Goal: Task Accomplishment & Management: Complete application form

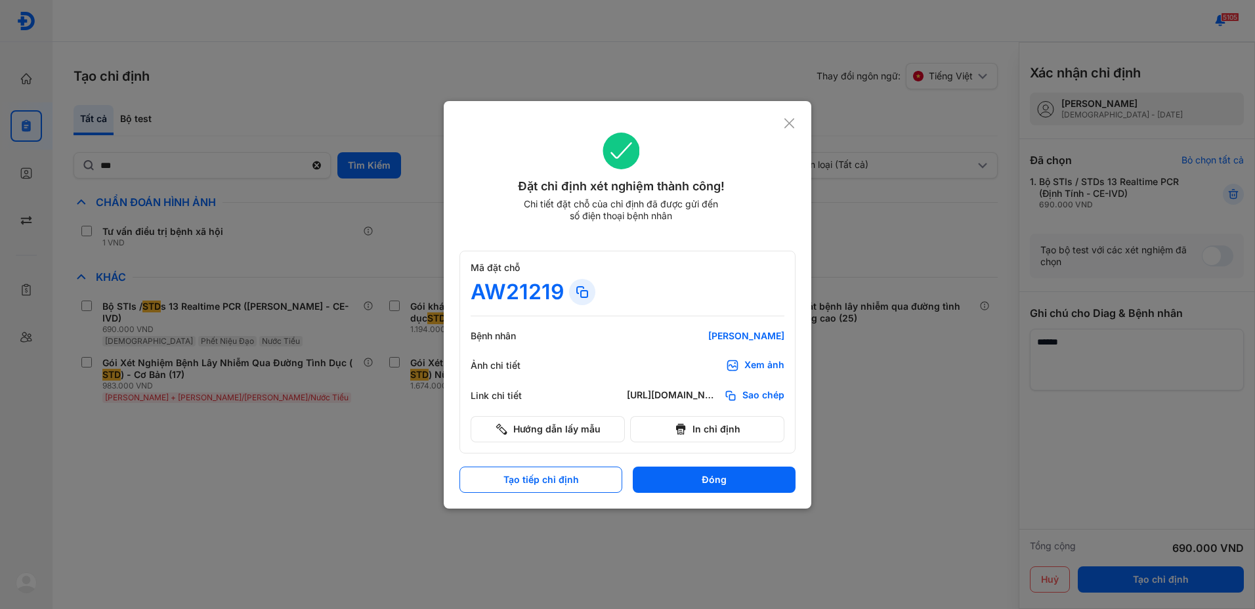
drag, startPoint x: 787, startPoint y: 125, endPoint x: 680, endPoint y: 138, distance: 107.7
click at [780, 126] on div "Đặt chỉ định xét nghiệm thành công! Chi tiết đặt chỗ của chỉ định đã được gửi đ…" at bounding box center [627, 185] width 336 height 136
click at [697, 481] on button "Đóng" at bounding box center [714, 480] width 163 height 26
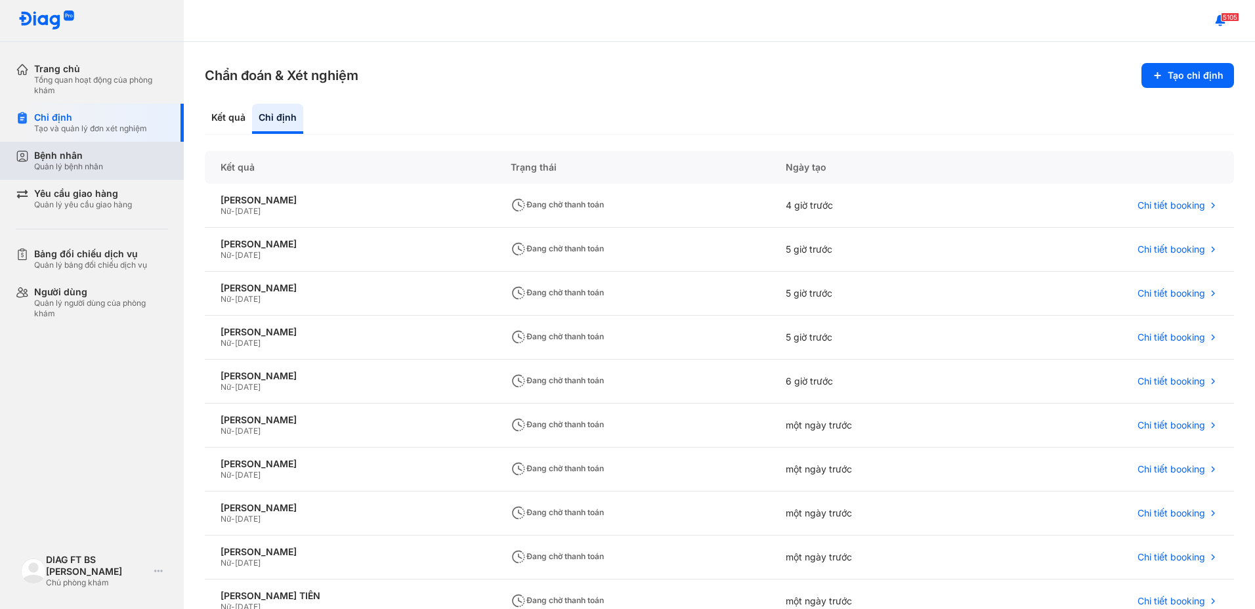
click at [59, 156] on div "Bệnh nhân" at bounding box center [68, 156] width 69 height 12
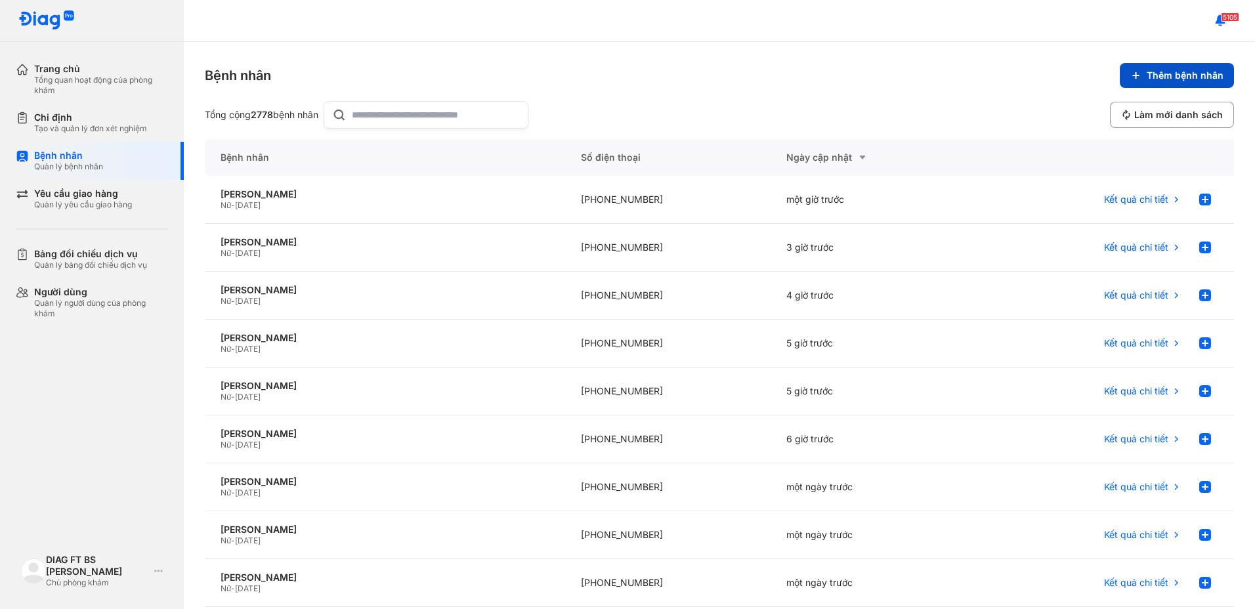
click at [1203, 74] on span "Thêm bệnh nhân" at bounding box center [1184, 76] width 77 height 12
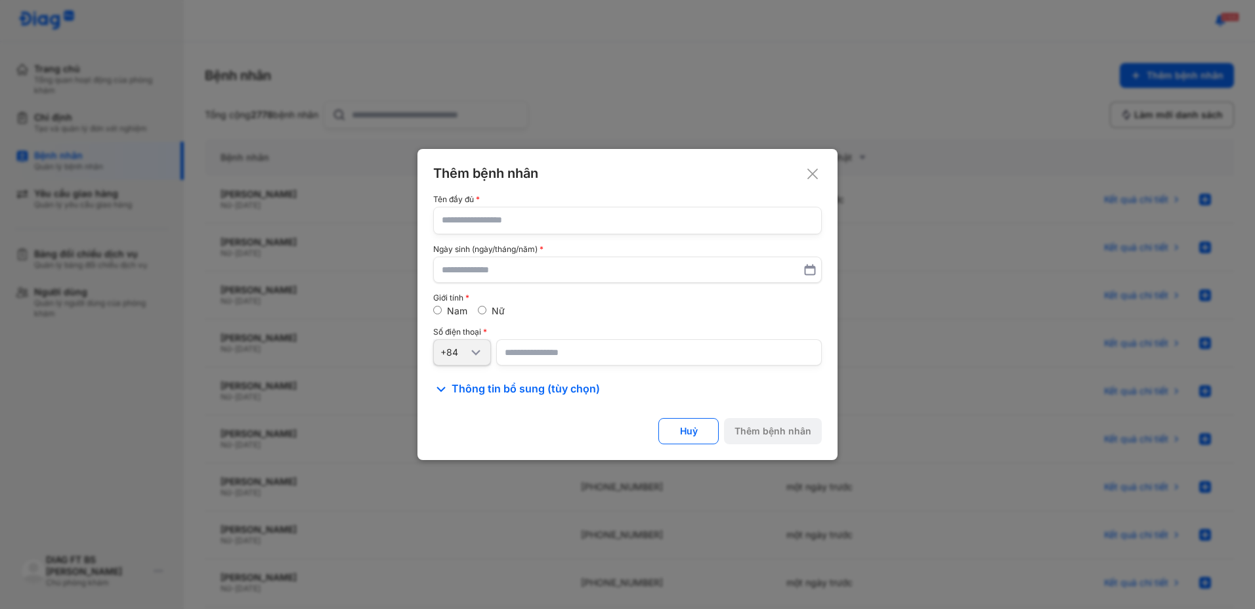
click at [689, 223] on input "text" at bounding box center [627, 220] width 371 height 26
type input "*"
type input "**********"
click at [581, 272] on input "text" at bounding box center [627, 270] width 371 height 24
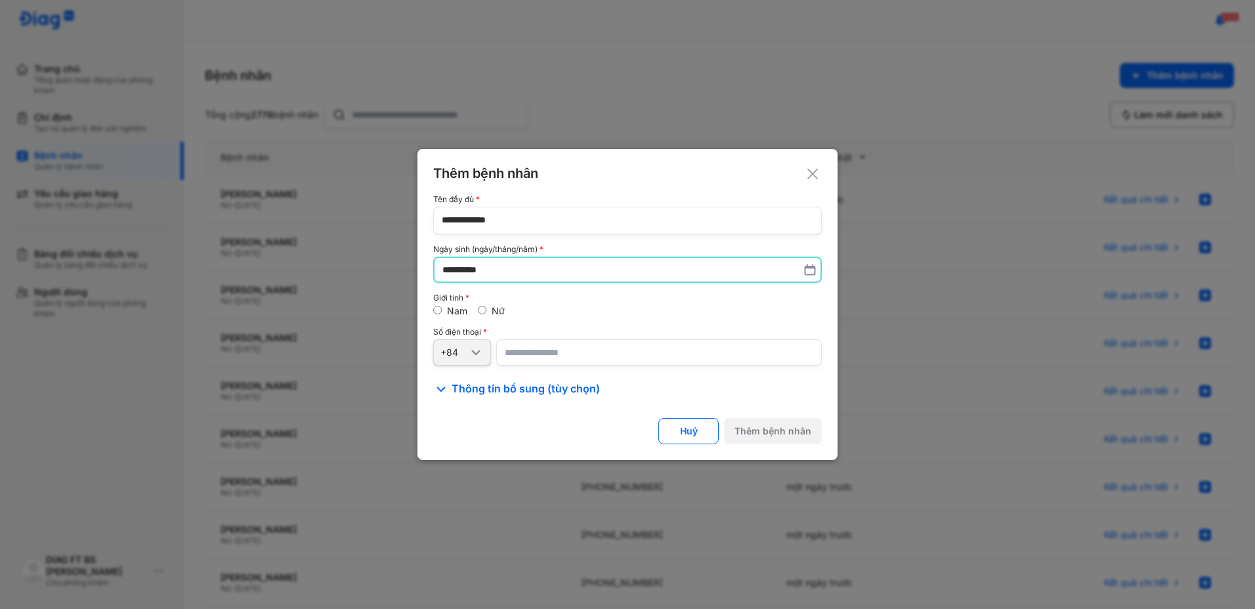
type input "**********"
click at [488, 310] on div "Nữ" at bounding box center [491, 311] width 27 height 12
click at [532, 351] on input "number" at bounding box center [658, 352] width 325 height 26
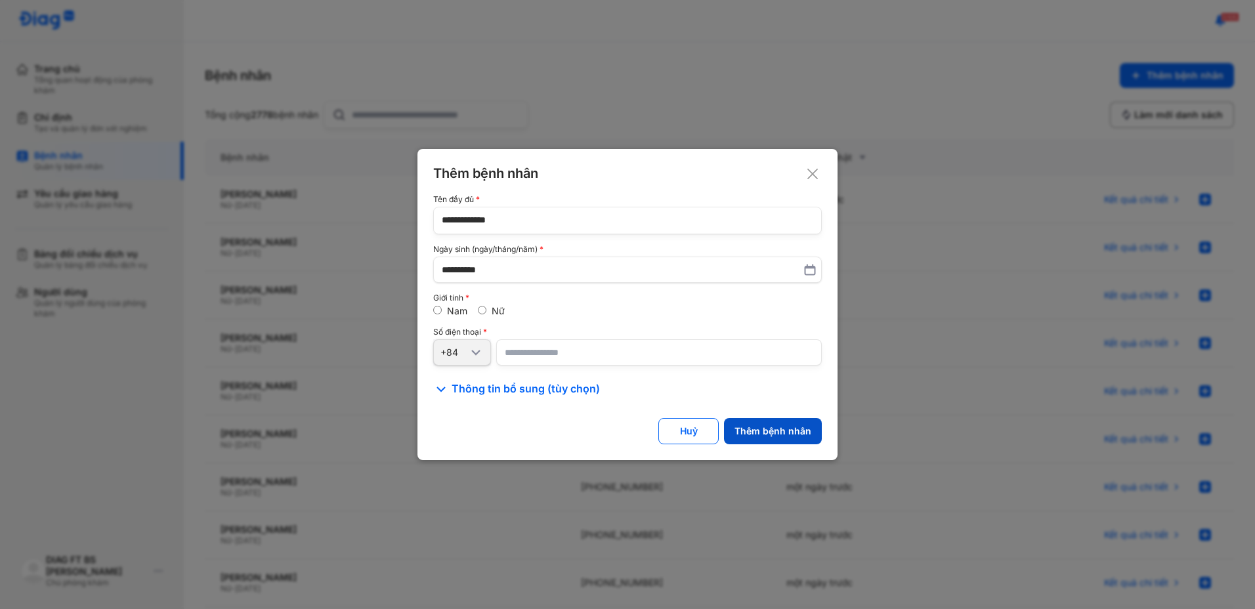
type input "**********"
click at [770, 430] on div "Thêm bệnh nhân" at bounding box center [772, 431] width 77 height 12
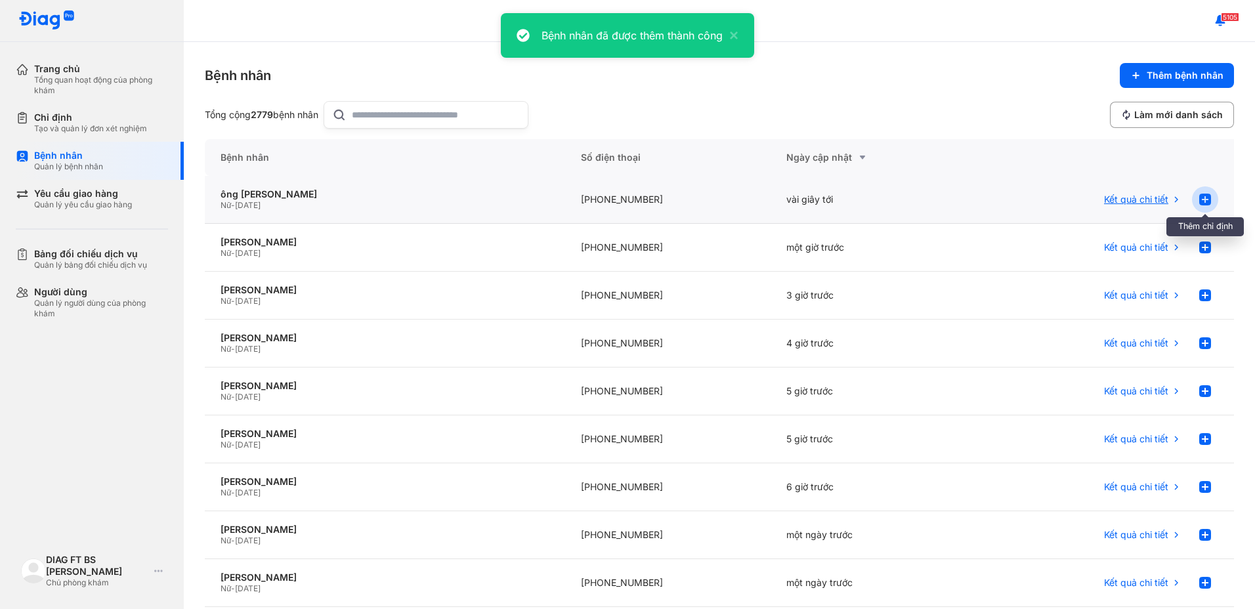
click at [1199, 196] on use at bounding box center [1205, 200] width 12 height 12
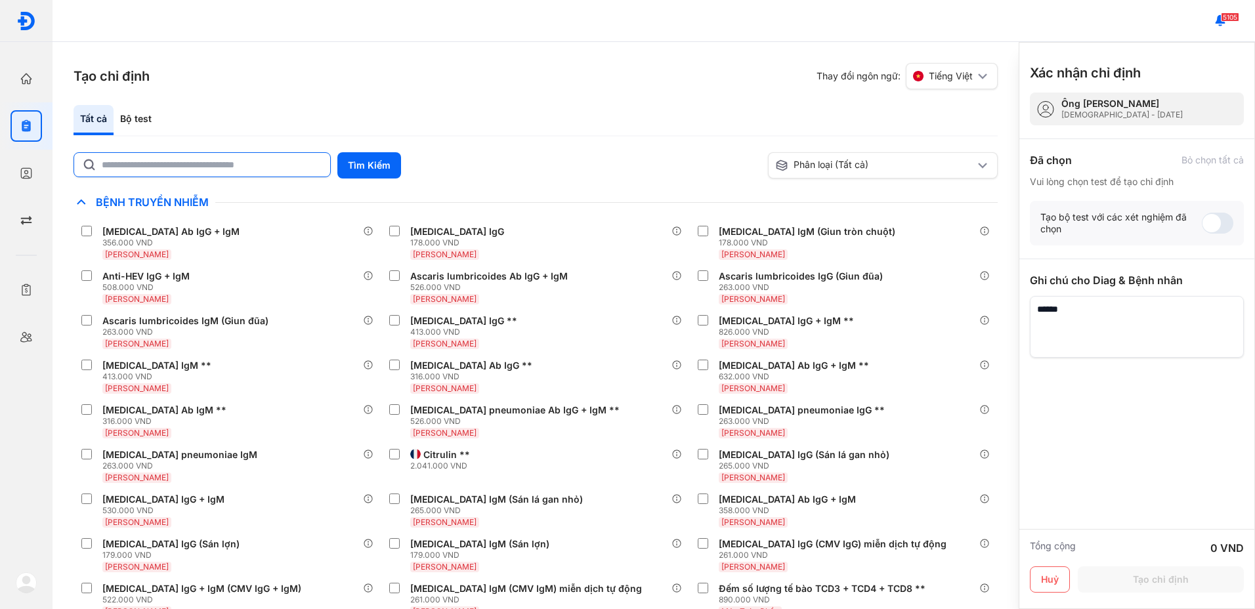
click at [203, 165] on input "text" at bounding box center [212, 165] width 220 height 24
type input "***"
click at [373, 165] on button "Tìm Kiếm" at bounding box center [369, 165] width 64 height 26
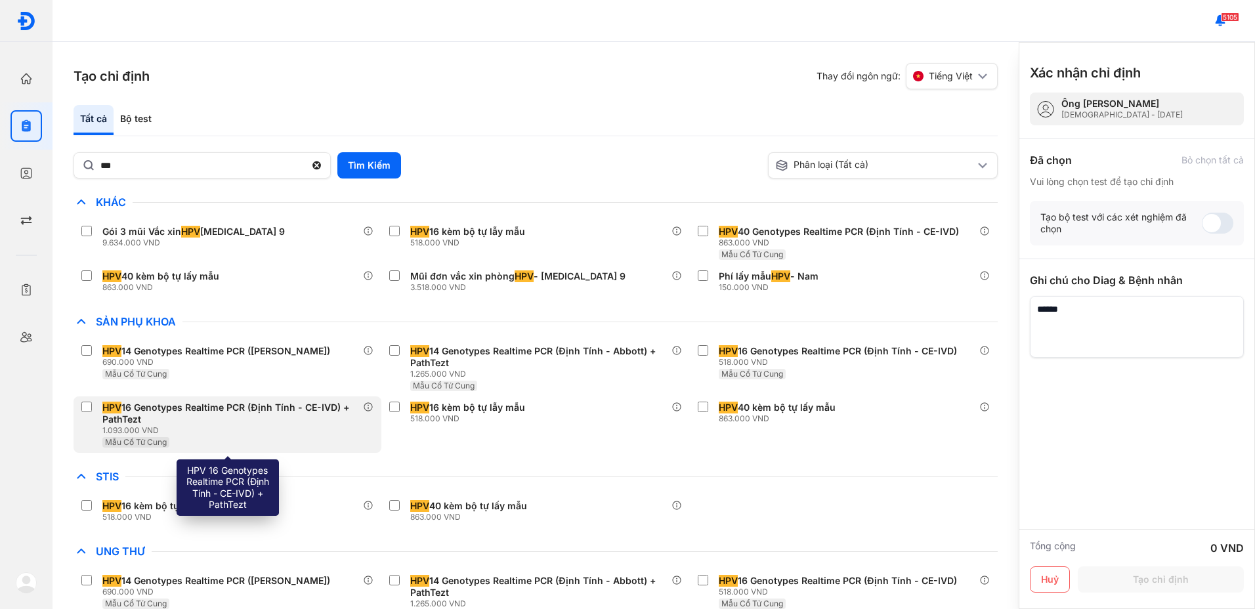
click at [257, 409] on div "HPV 16 Genotypes Realtime PCR (Định Tính - CE-IVD) + PathTezt" at bounding box center [229, 414] width 255 height 24
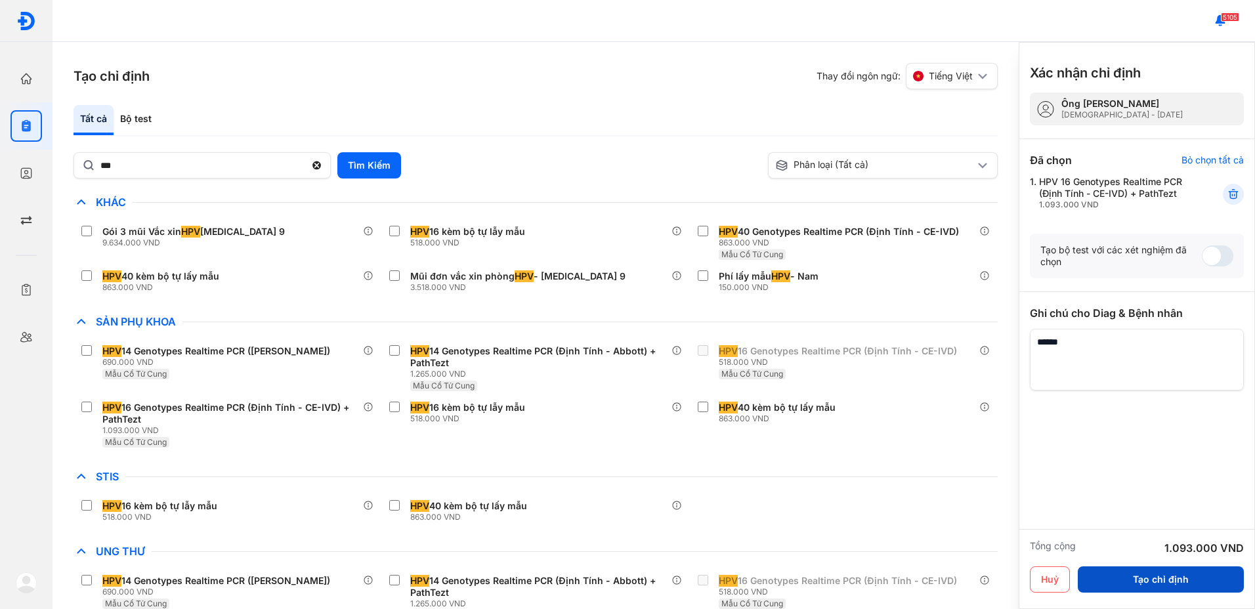
click at [1199, 583] on button "Tạo chỉ định" at bounding box center [1160, 579] width 166 height 26
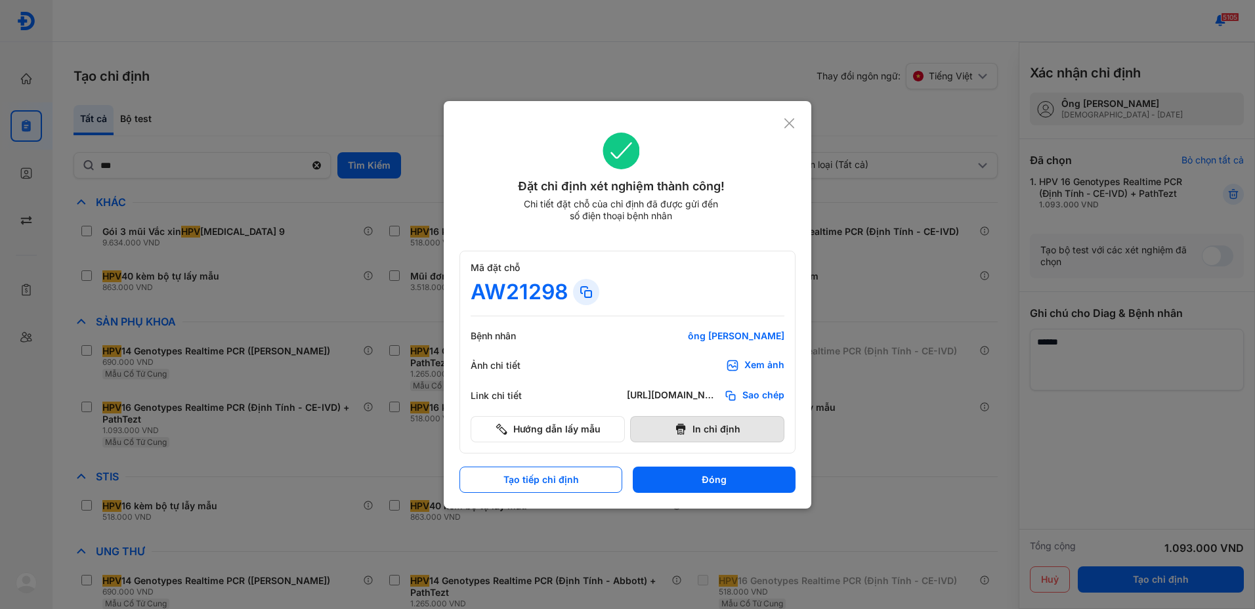
click at [700, 428] on button "In chỉ định" at bounding box center [707, 429] width 154 height 26
click at [713, 484] on button "Đóng" at bounding box center [714, 480] width 163 height 26
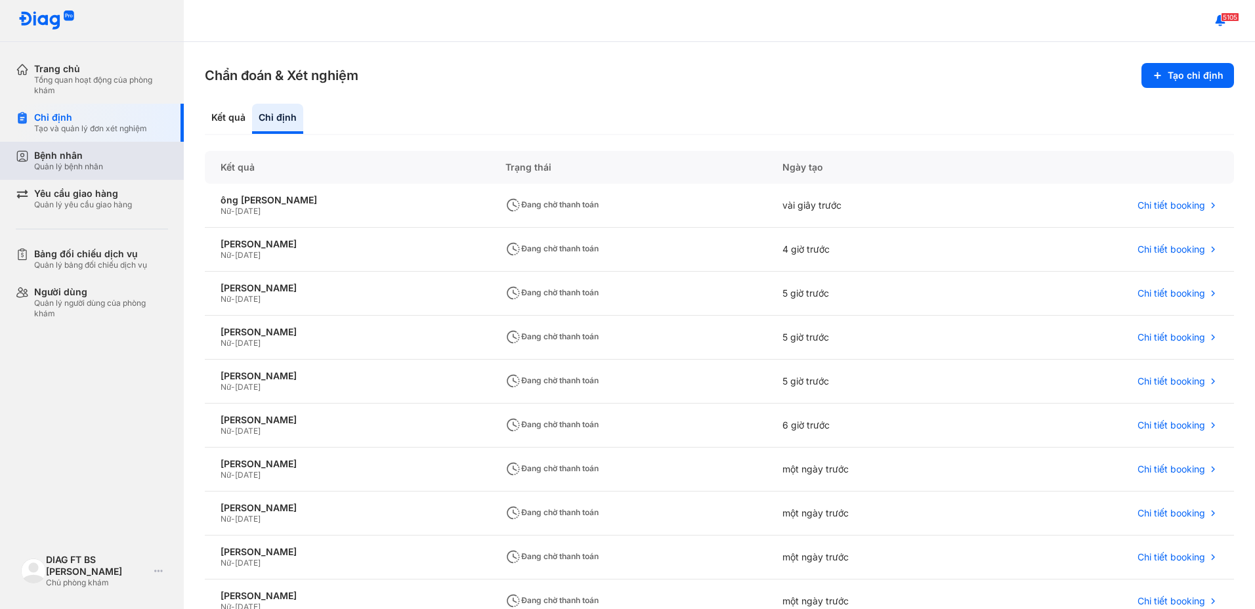
click at [37, 161] on div "Bệnh nhân" at bounding box center [68, 156] width 69 height 12
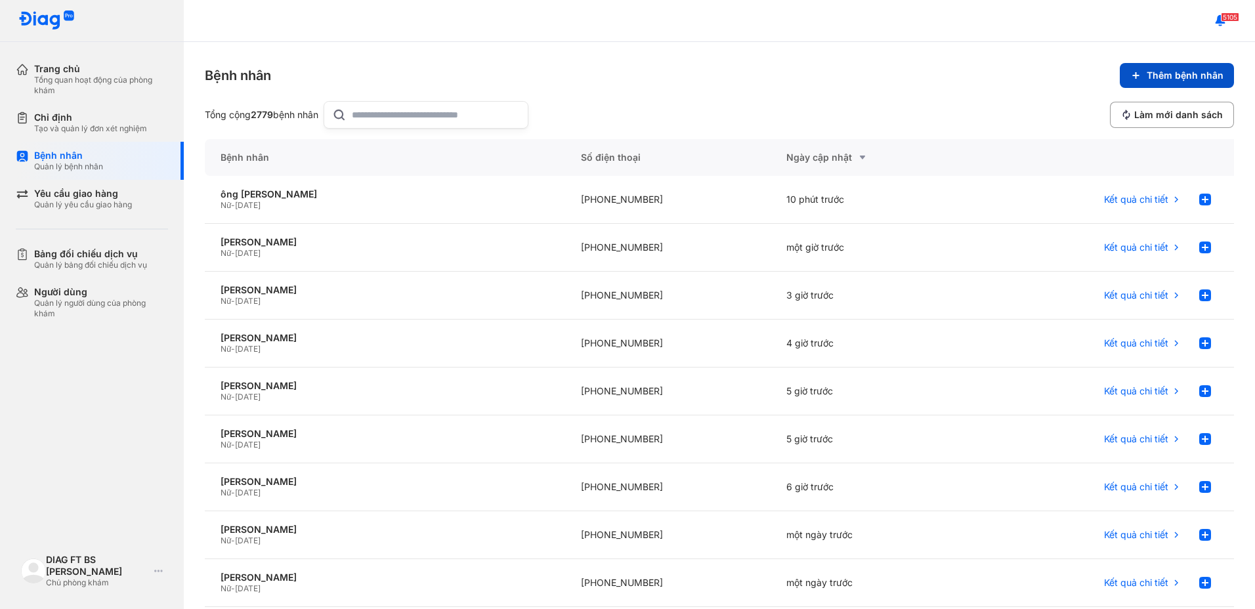
click at [1135, 72] on button "Thêm bệnh nhân" at bounding box center [1176, 75] width 114 height 25
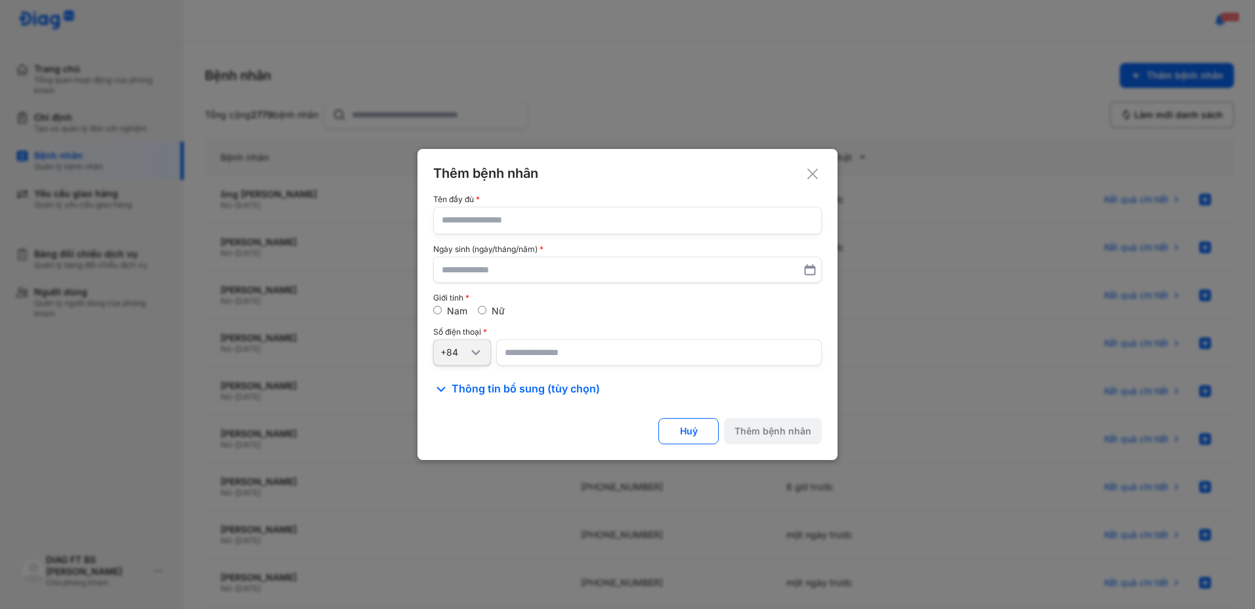
click at [625, 230] on input "text" at bounding box center [627, 220] width 371 height 26
click at [815, 171] on use at bounding box center [812, 174] width 10 height 10
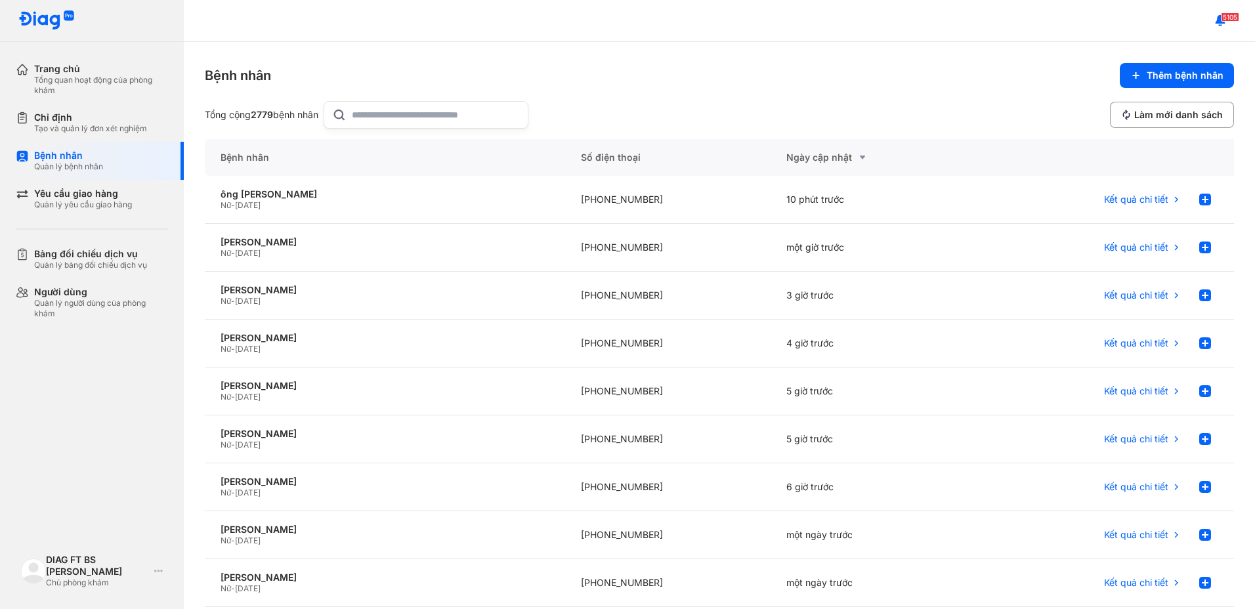
click at [652, 67] on div "Bệnh nhân Thêm bệnh nhân" at bounding box center [719, 75] width 1029 height 25
click at [318, 75] on div "Bệnh nhân Thêm bệnh nhân" at bounding box center [719, 75] width 1029 height 25
click at [594, 72] on div "Bệnh nhân Thêm bệnh nhân" at bounding box center [719, 75] width 1029 height 25
drag, startPoint x: 717, startPoint y: 109, endPoint x: 557, endPoint y: 81, distance: 161.9
click at [708, 104] on div "Tổng cộng 2779 bệnh nhân Làm mới danh sách" at bounding box center [719, 115] width 1029 height 28
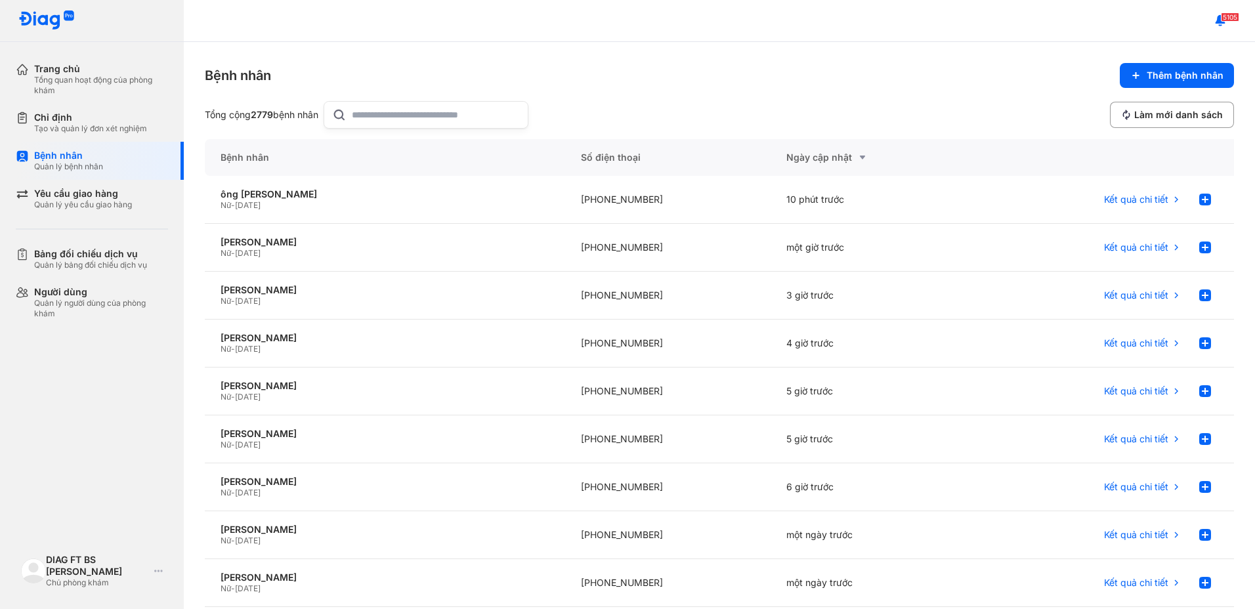
click at [669, 100] on div "Bệnh nhân Thêm bệnh nhân Tổng cộng 2779 bệnh nhân Làm mới danh sách" at bounding box center [719, 96] width 1029 height 66
click at [648, 89] on div "Bệnh nhân Thêm bệnh nhân Tổng cộng 2779 bệnh nhân Làm mới danh sách" at bounding box center [719, 96] width 1029 height 66
drag, startPoint x: 179, startPoint y: 168, endPoint x: 179, endPoint y: 24, distance: 143.7
click at [179, 24] on div "Trang chủ Tổng quan hoạt động của phòng khám Chỉ định Tạo và quản lý đơn xét ng…" at bounding box center [92, 304] width 184 height 609
drag, startPoint x: 179, startPoint y: 24, endPoint x: 306, endPoint y: 62, distance: 132.9
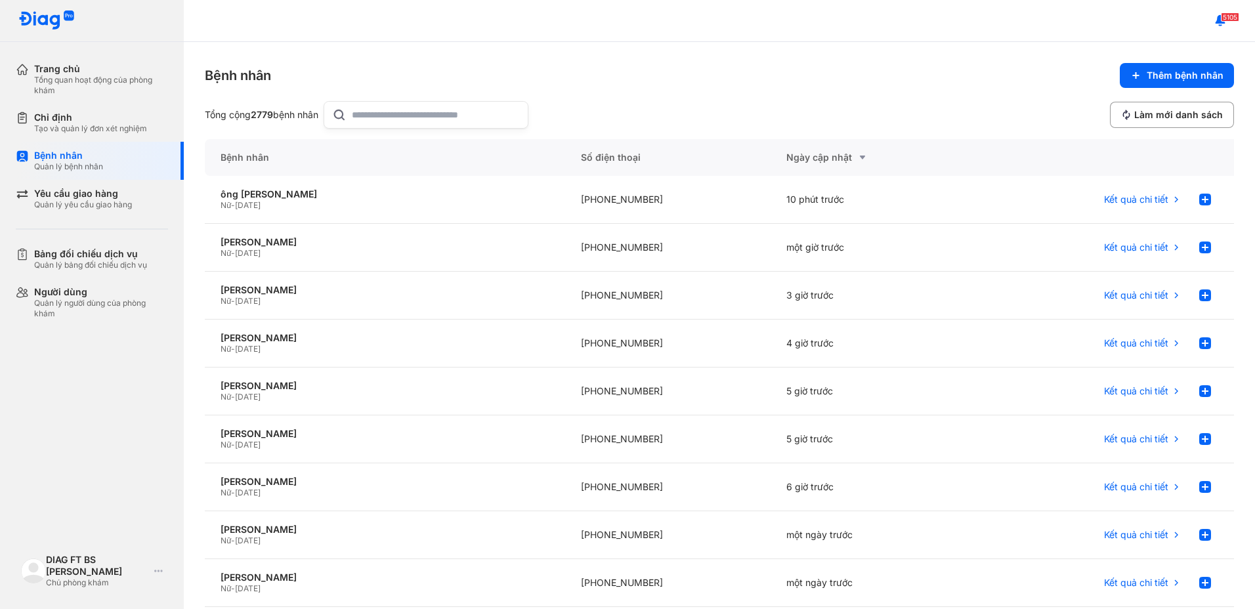
click at [306, 62] on div "Bệnh nhân Thêm bệnh nhân Tổng cộng 2779 bệnh nhân Làm mới danh sách Bệnh nhân S…" at bounding box center [719, 325] width 1071 height 567
drag, startPoint x: 180, startPoint y: 165, endPoint x: 188, endPoint y: 107, distance: 58.2
click at [188, 107] on div "Trang chủ Tổng quan hoạt động của phòng khám Chỉ định Tạo và quản lý đơn xét ng…" at bounding box center [627, 304] width 1255 height 609
drag, startPoint x: 188, startPoint y: 107, endPoint x: 371, endPoint y: 79, distance: 185.8
click at [371, 79] on div "Bệnh nhân Thêm bệnh nhân" at bounding box center [719, 75] width 1029 height 25
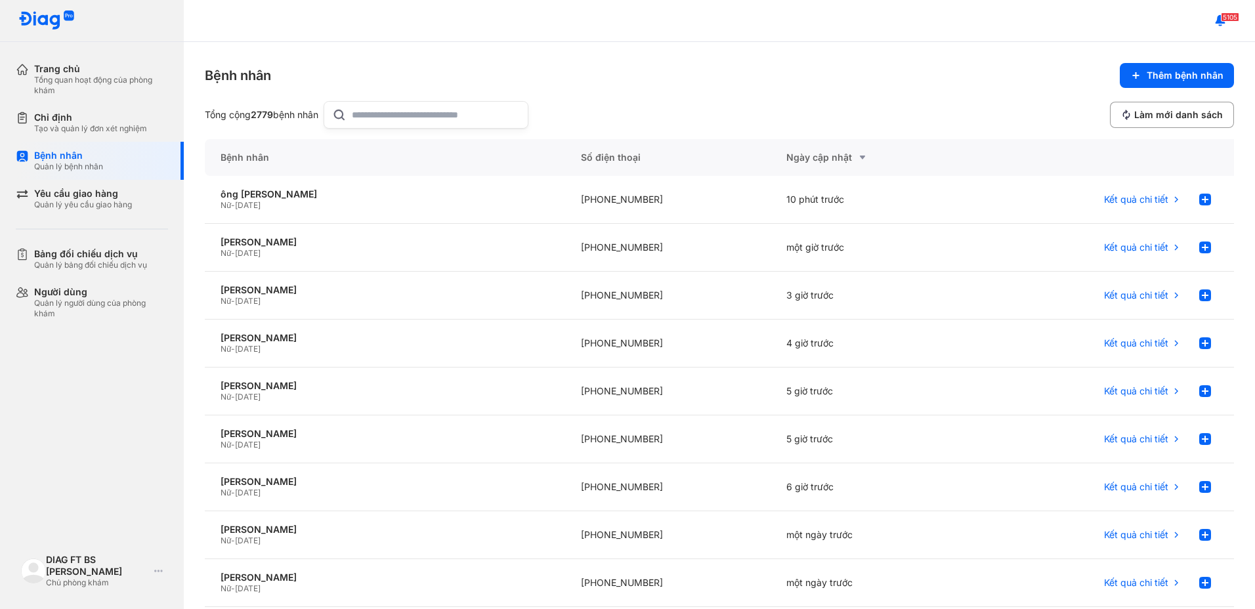
drag, startPoint x: 387, startPoint y: 74, endPoint x: 320, endPoint y: 1, distance: 99.4
click at [384, 64] on div "Bệnh nhân Thêm bệnh nhân" at bounding box center [719, 75] width 1029 height 25
click at [1205, 73] on span "Thêm bệnh nhân" at bounding box center [1184, 76] width 77 height 12
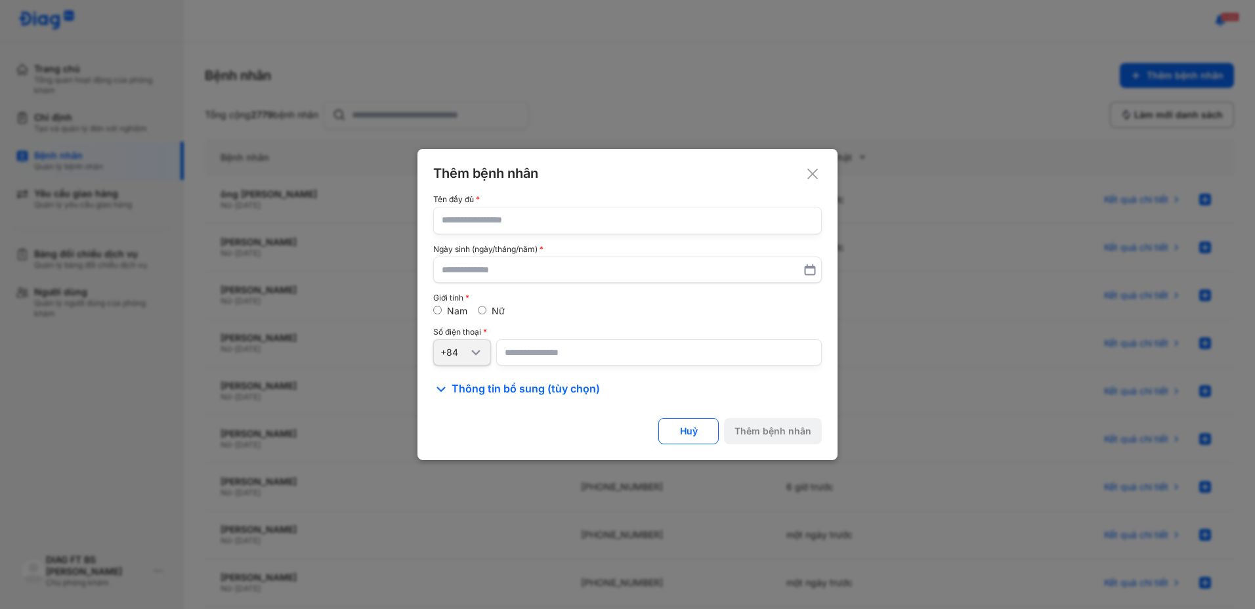
click at [477, 224] on input "text" at bounding box center [627, 220] width 371 height 26
type input "**********"
click at [505, 274] on input "text" at bounding box center [627, 270] width 371 height 24
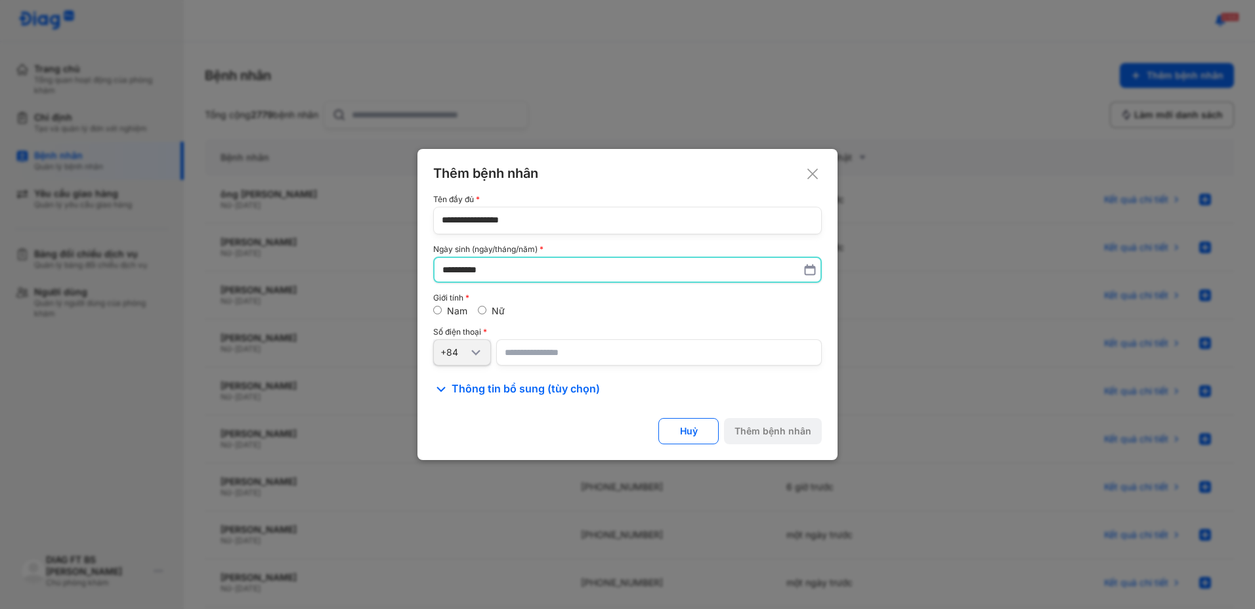
type input "**********"
click at [534, 352] on input "number" at bounding box center [658, 352] width 325 height 26
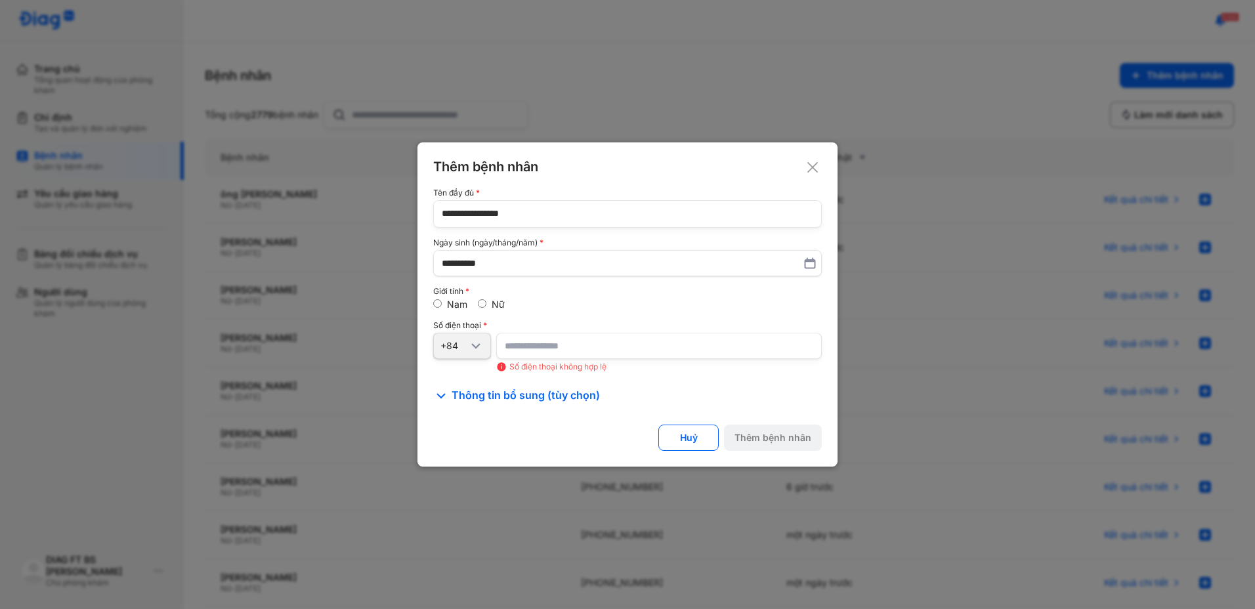
type input "*******"
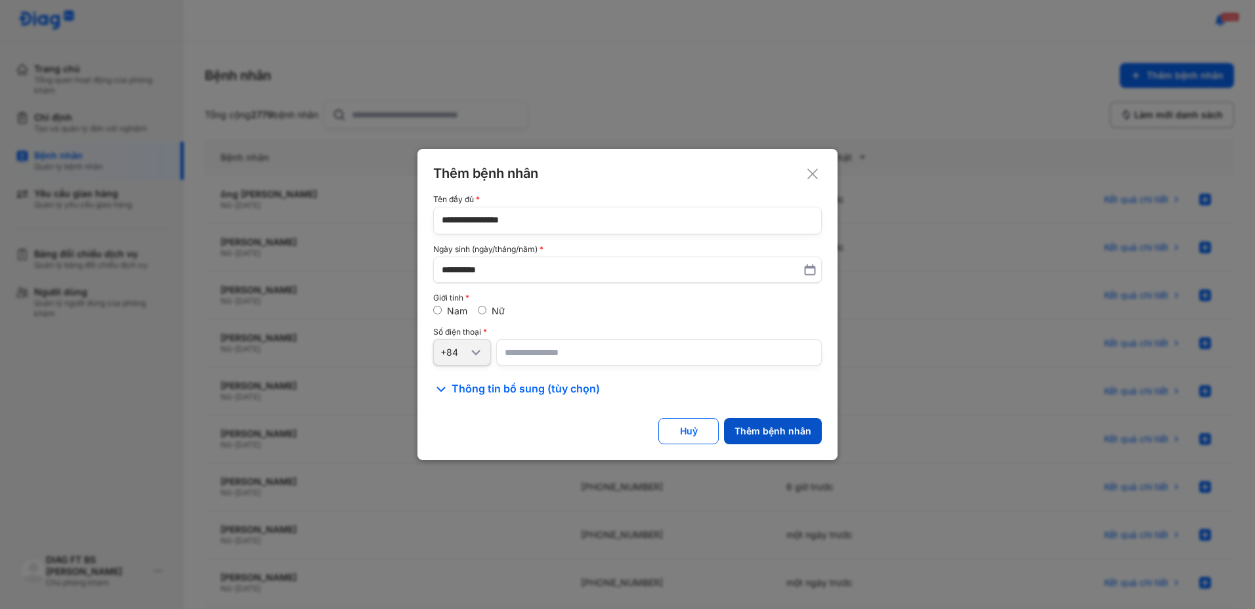
click at [749, 438] on button "Thêm bệnh nhân" at bounding box center [773, 431] width 98 height 26
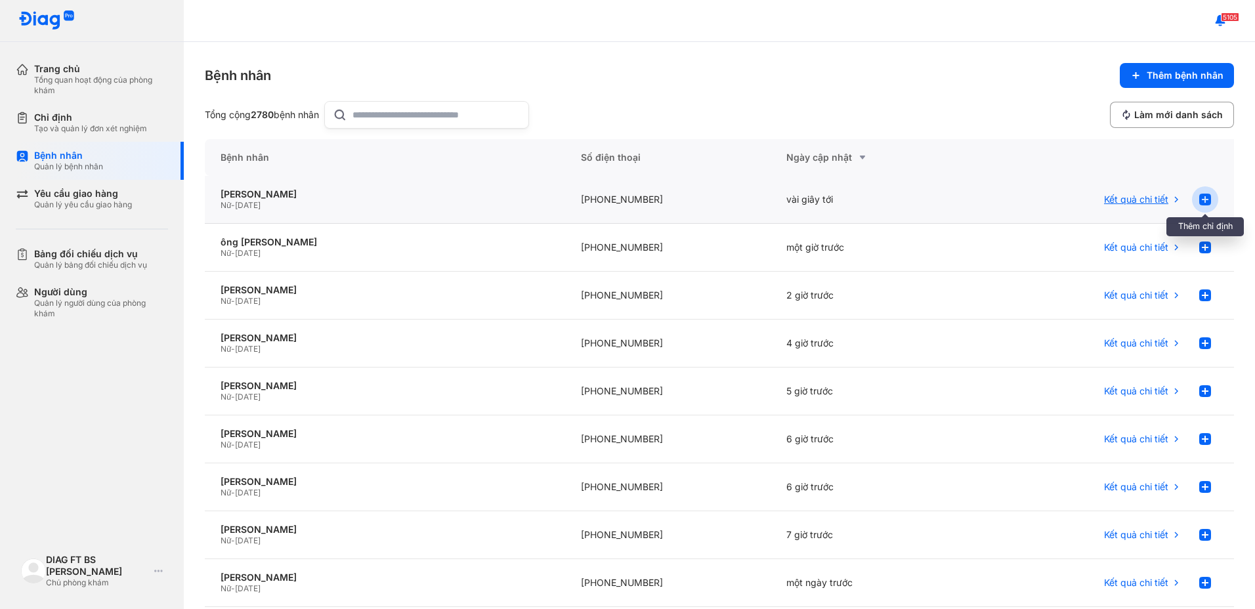
click at [1197, 200] on icon at bounding box center [1205, 200] width 16 height 16
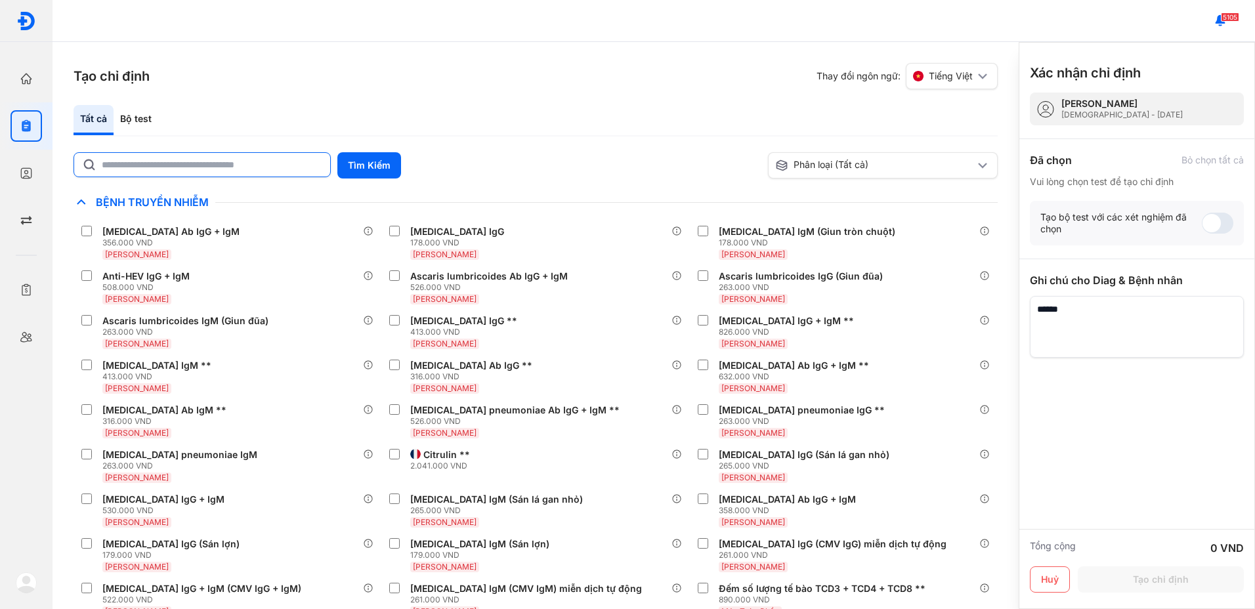
click at [229, 166] on input "text" at bounding box center [212, 165] width 220 height 24
type input "**********"
click at [364, 170] on button "Tìm Kiếm" at bounding box center [369, 165] width 64 height 26
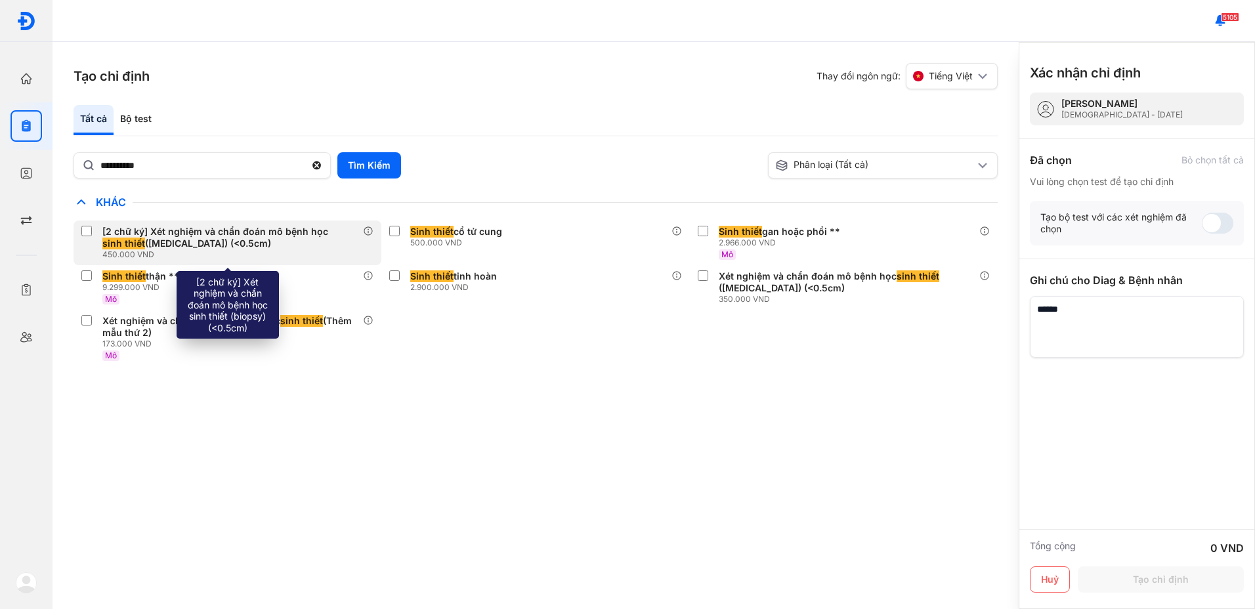
click at [151, 245] on div "[2 chữ ký] Xét nghiệm và chẩn đoán mô bệnh học sinh thiết (biopsy) (<0.5cm)" at bounding box center [229, 238] width 255 height 24
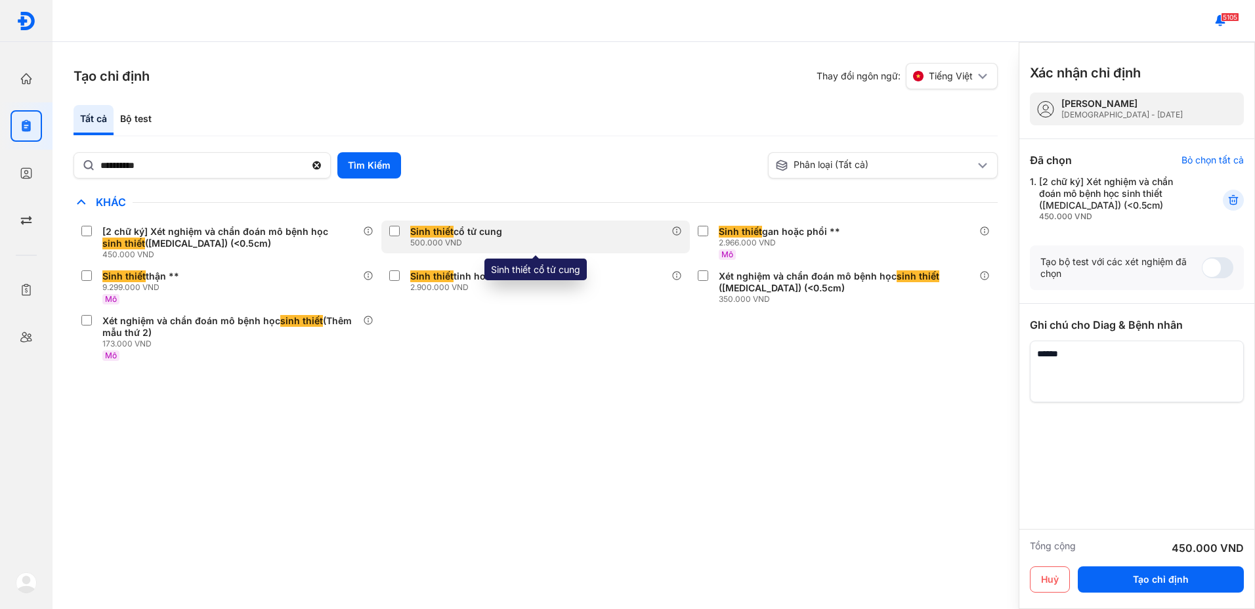
click at [430, 240] on div "500.000 VND" at bounding box center [458, 243] width 97 height 10
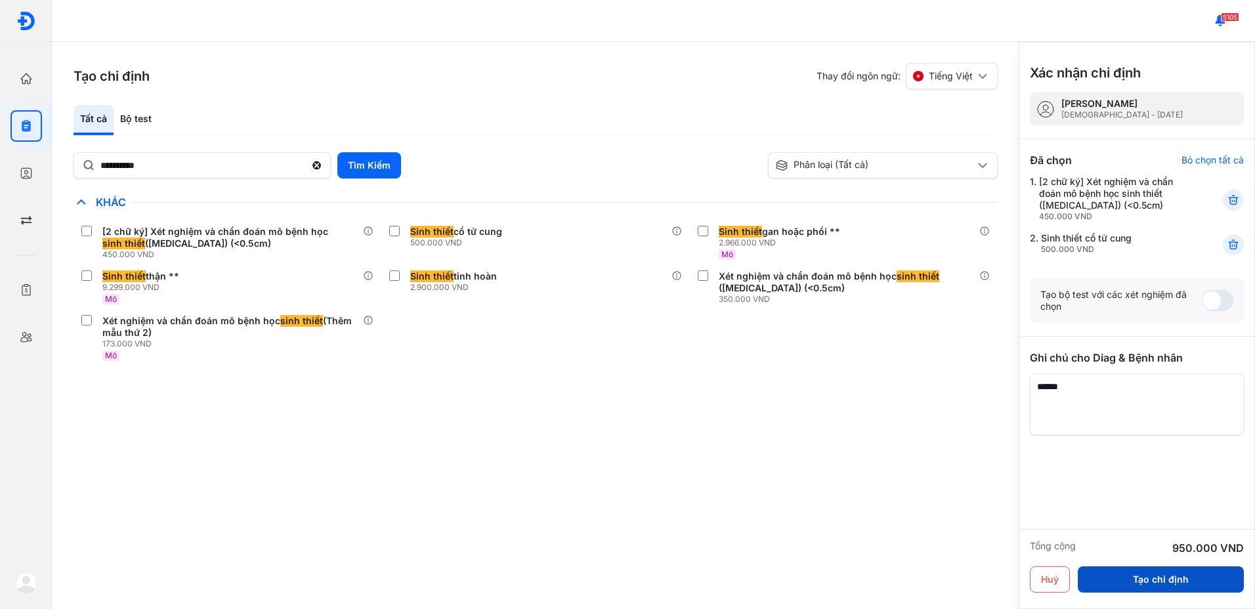
click at [1179, 571] on button "Tạo chỉ định" at bounding box center [1160, 579] width 166 height 26
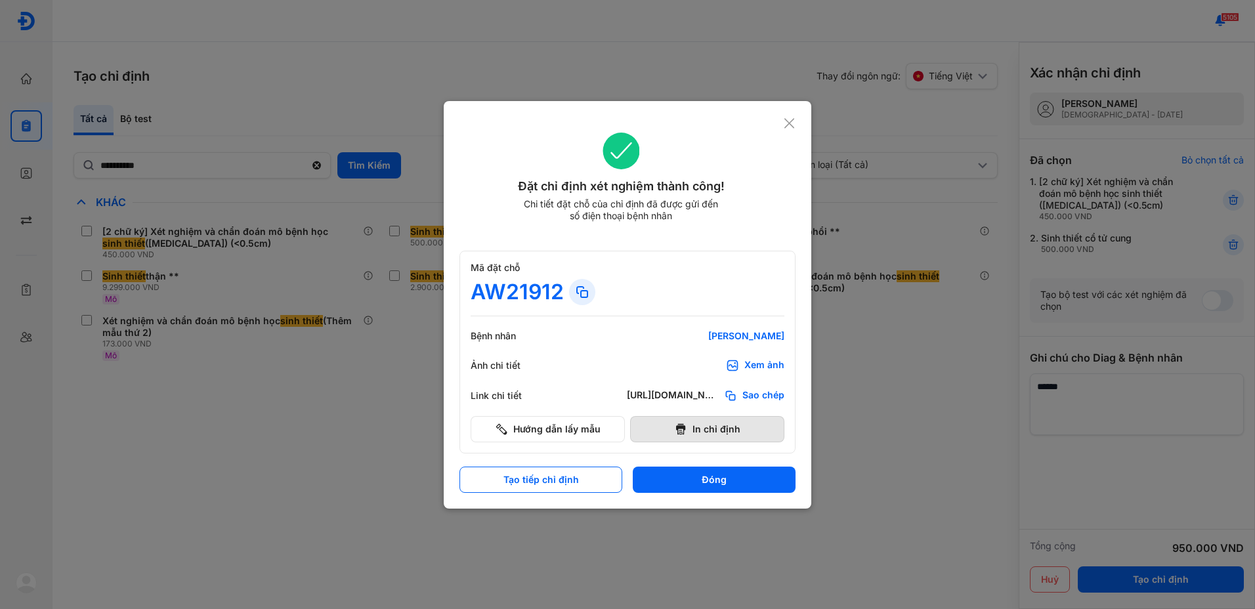
click at [732, 432] on button "In chỉ định" at bounding box center [707, 429] width 154 height 26
click at [722, 487] on button "Đóng" at bounding box center [714, 480] width 163 height 26
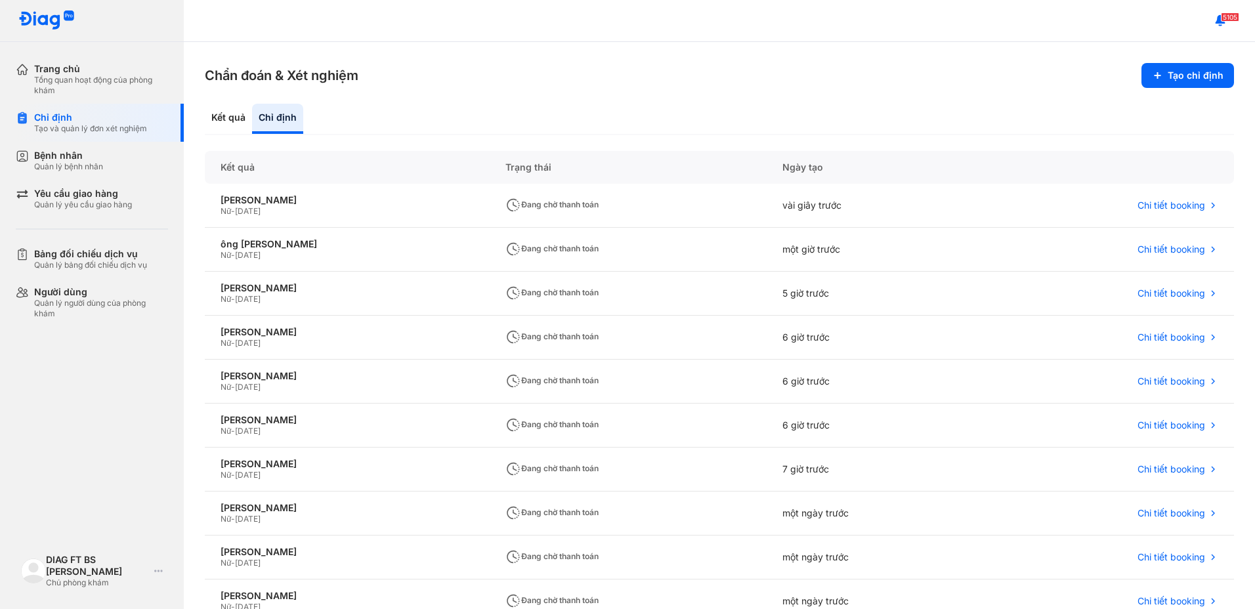
click at [698, 70] on section "Chẩn đoán & Xét nghiệm Tạo chỉ định" at bounding box center [719, 75] width 1029 height 25
